Goal: Register for event/course

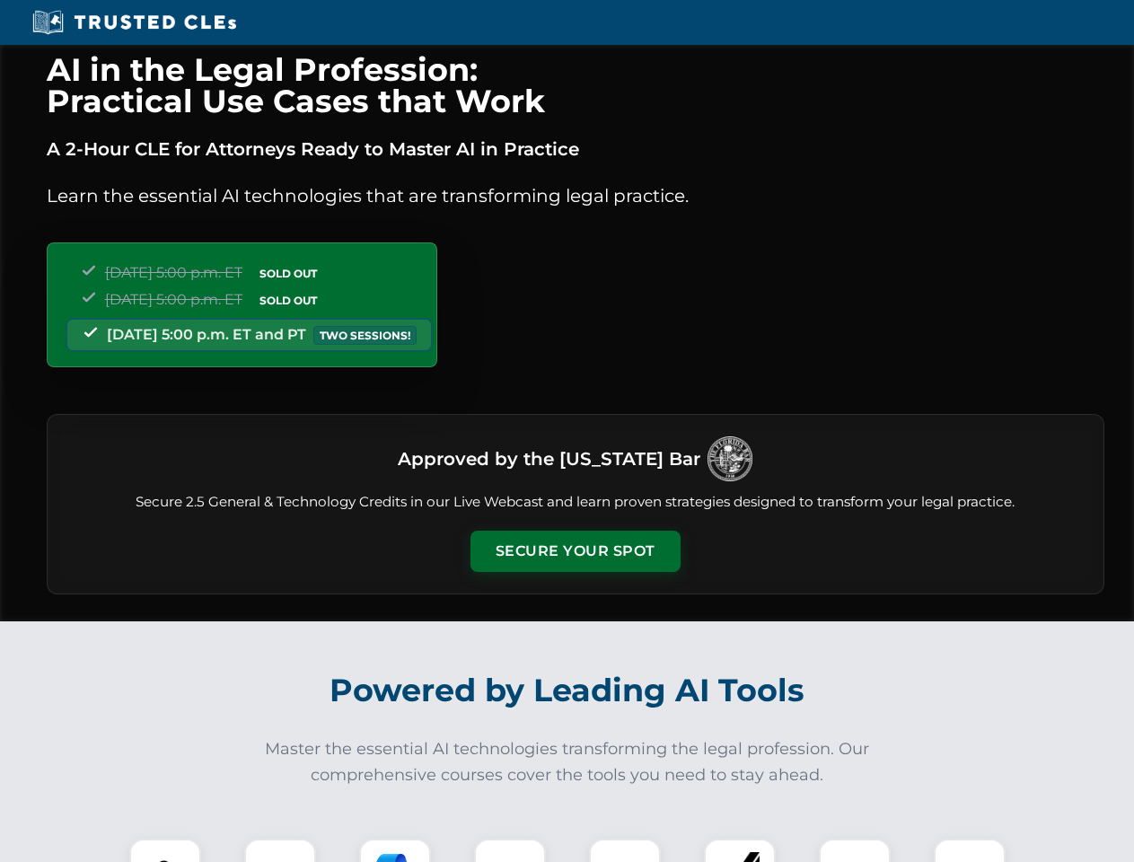
click at [575, 551] on button "Secure Your Spot" at bounding box center [576, 551] width 210 height 41
click at [165, 850] on img at bounding box center [165, 875] width 52 height 52
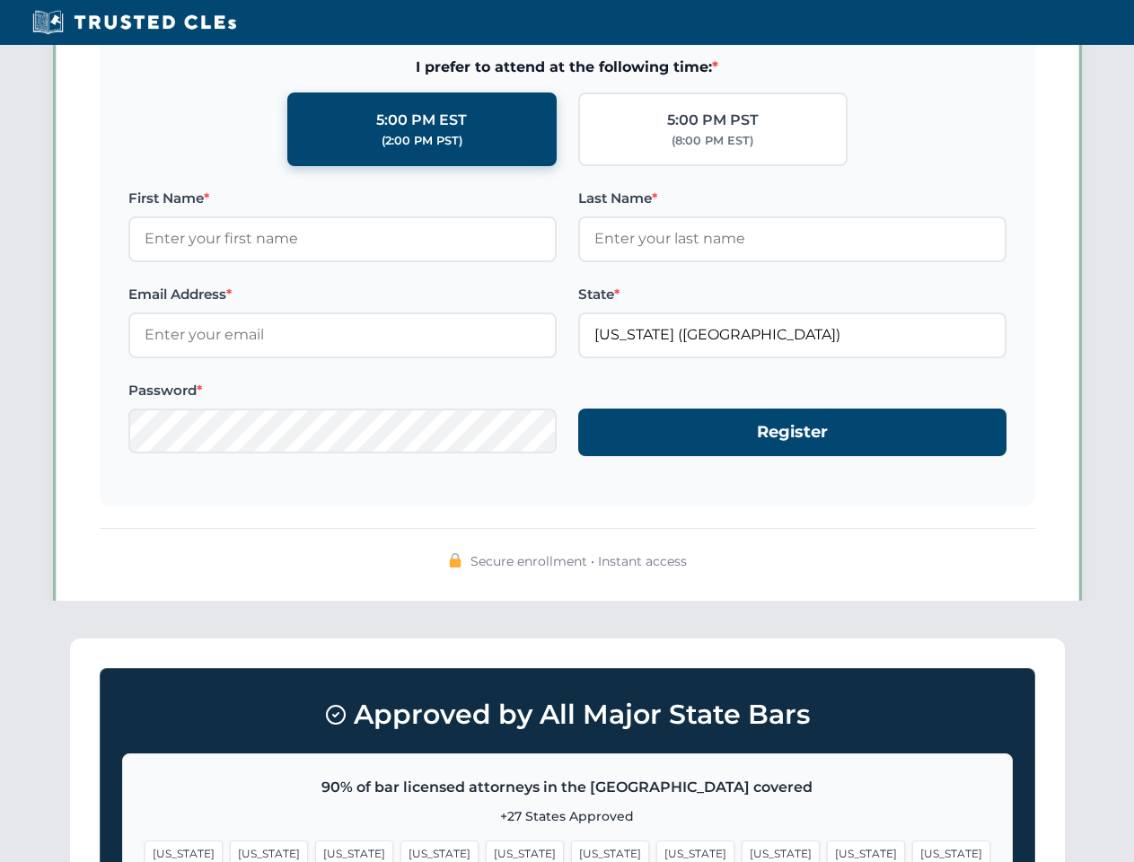
click at [656, 850] on span "[US_STATE]" at bounding box center [695, 853] width 78 height 26
click at [827, 850] on span "[US_STATE]" at bounding box center [866, 853] width 78 height 26
